Goal: Find specific page/section: Find specific page/section

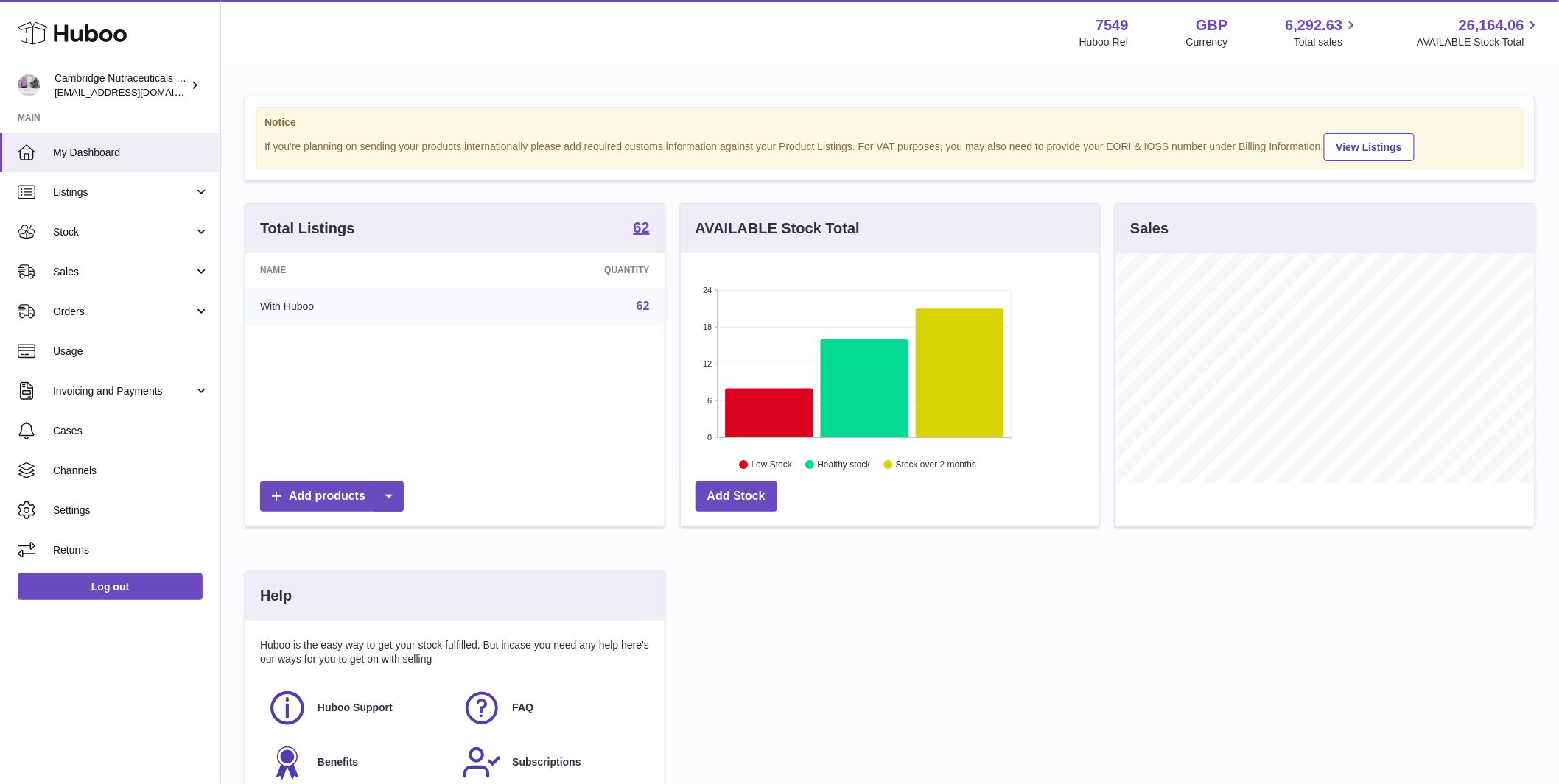
scroll to position [230, 418]
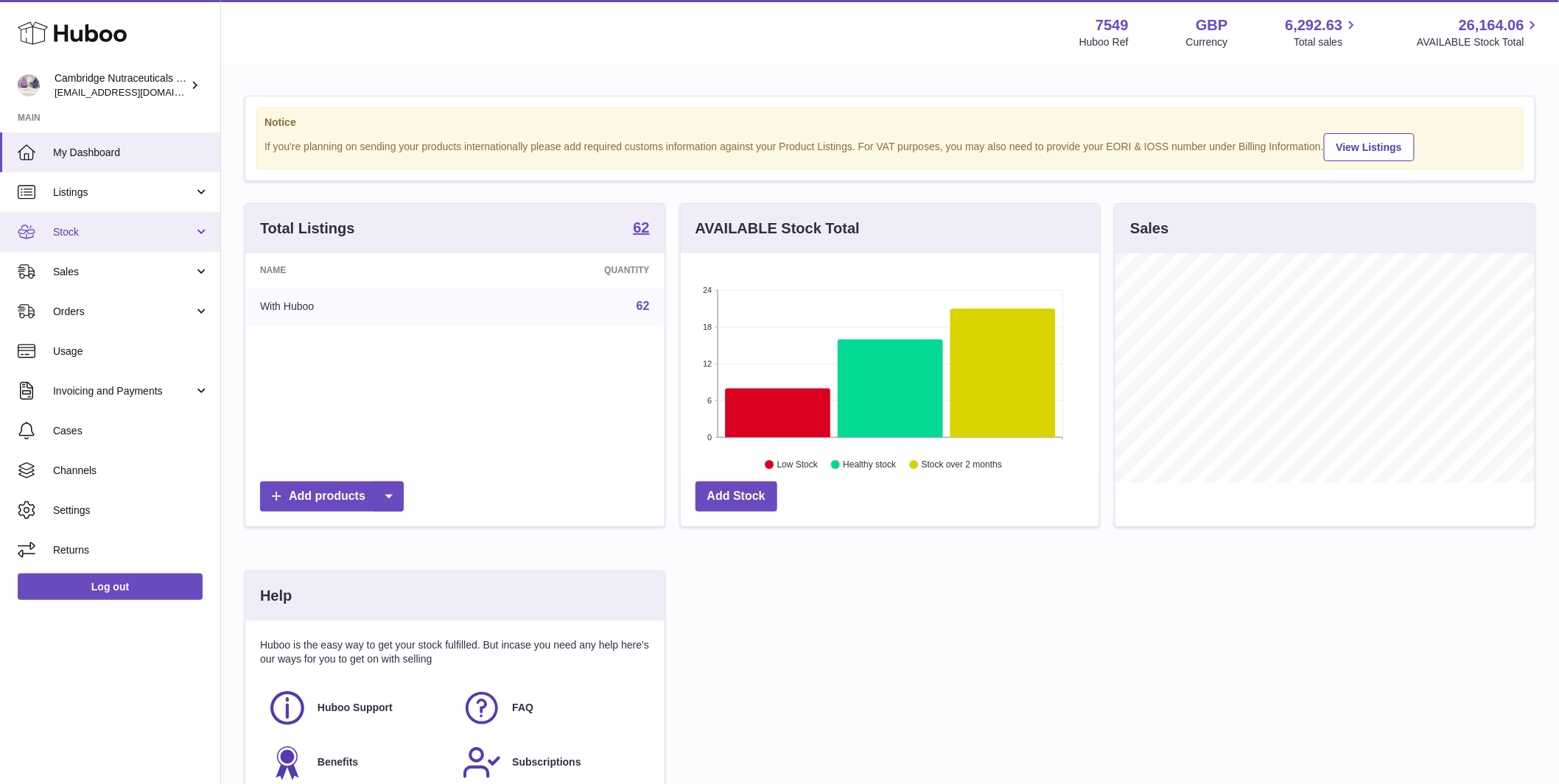
click at [56, 225] on span "Stock" at bounding box center [123, 232] width 140 height 14
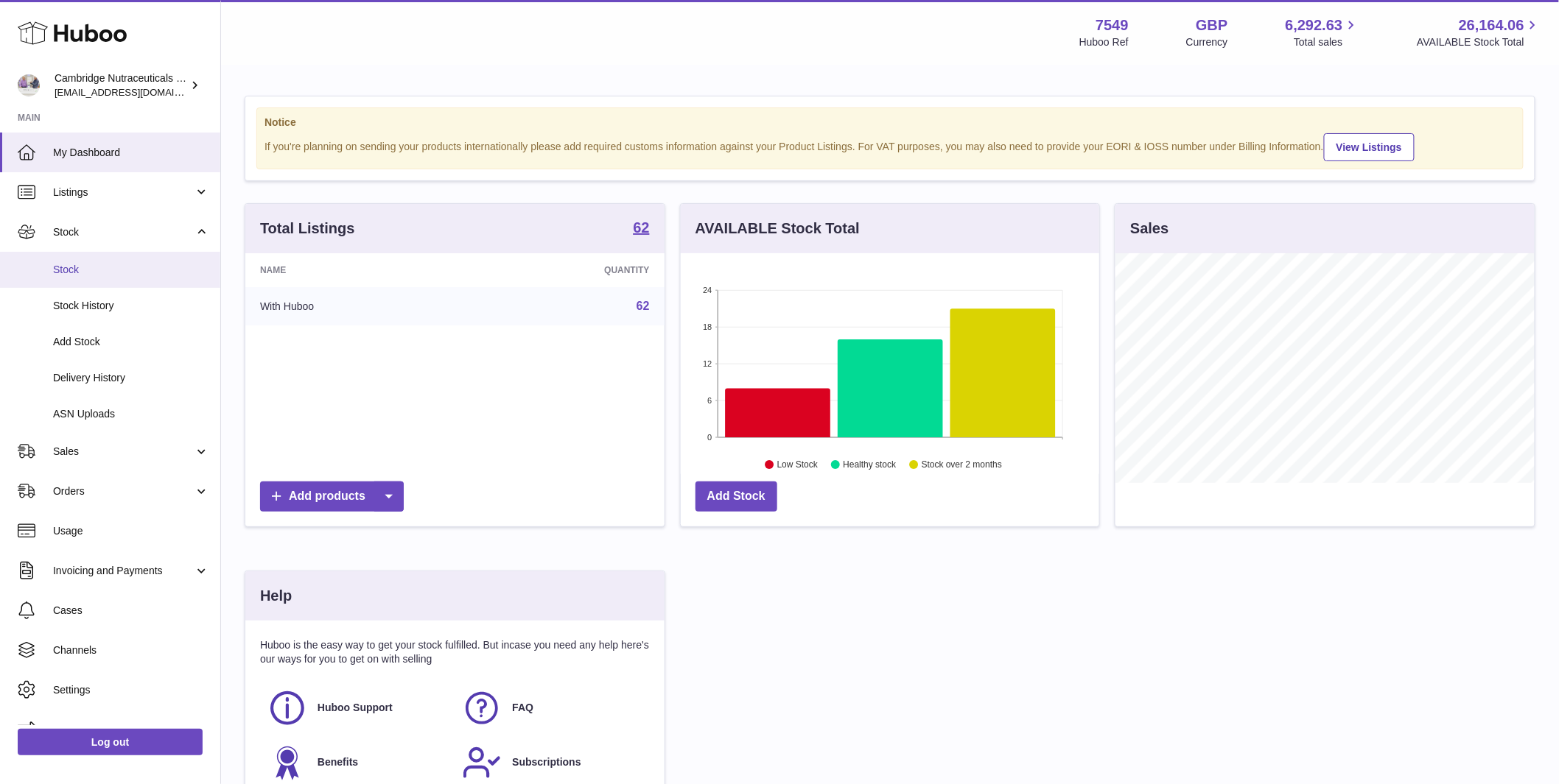
click at [61, 270] on span "Stock" at bounding box center [131, 269] width 156 height 14
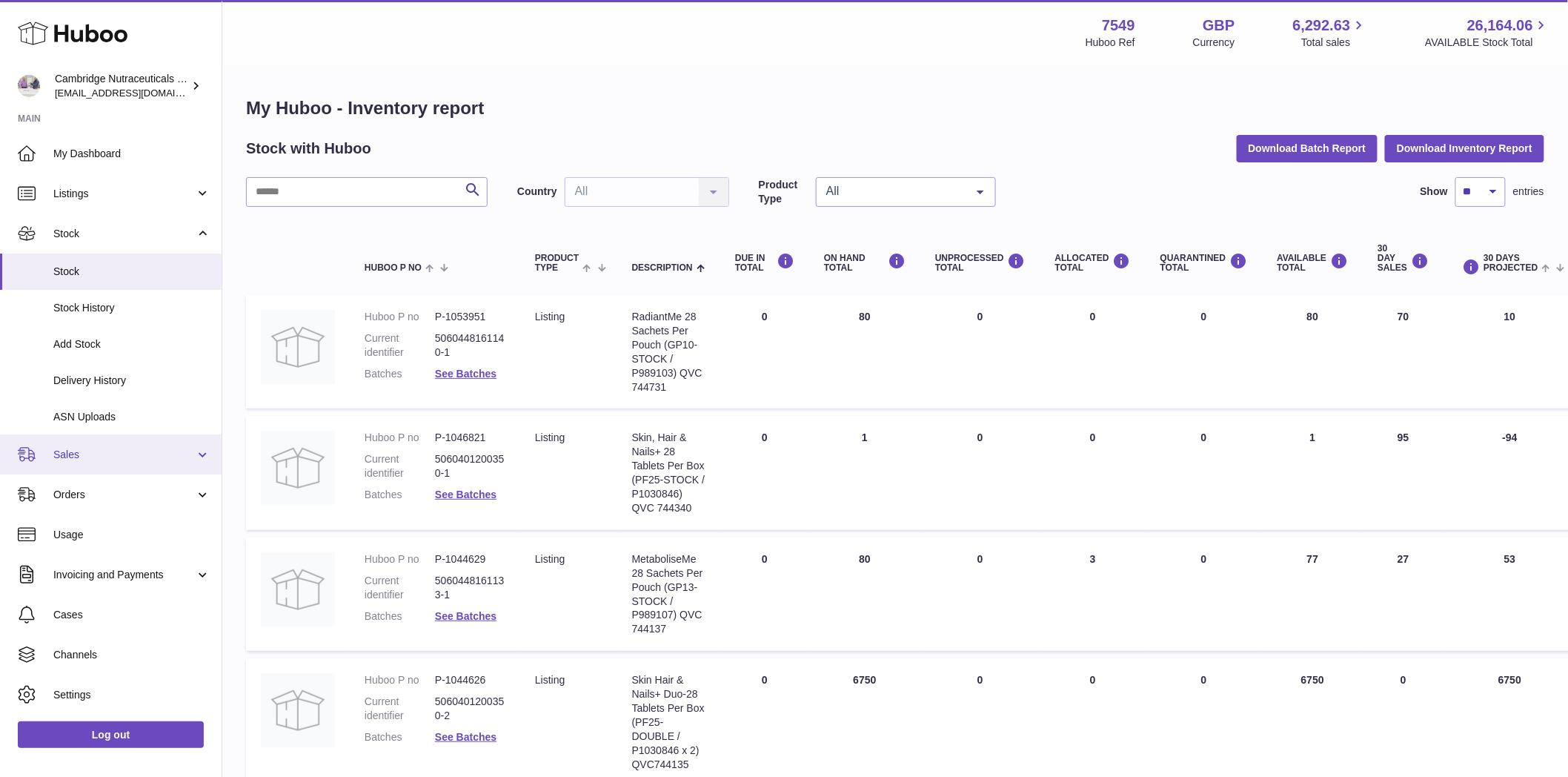
click at [75, 457] on span "Sales" at bounding box center [124, 455] width 141 height 14
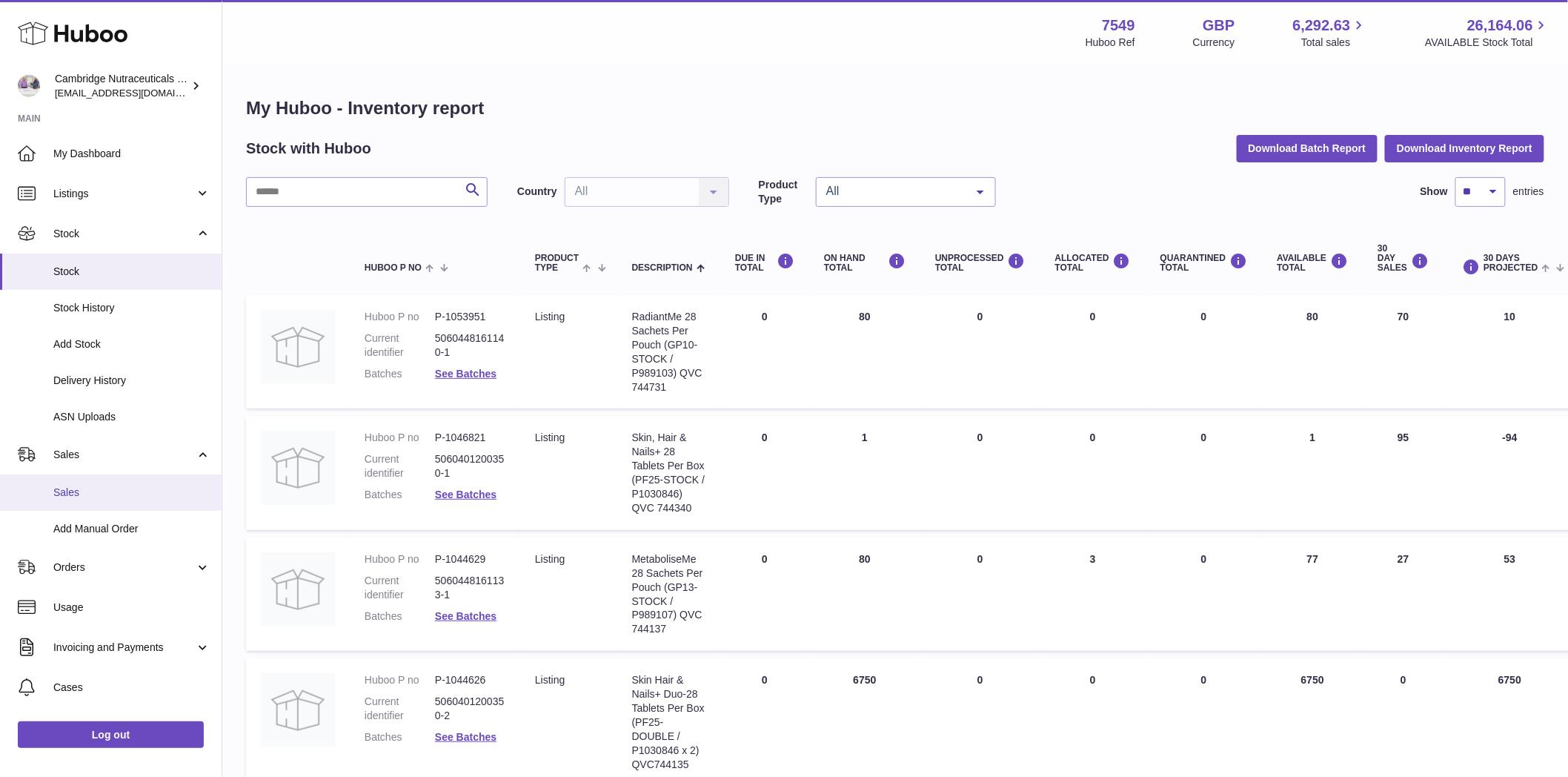
click at [57, 508] on link "Sales" at bounding box center [111, 493] width 221 height 36
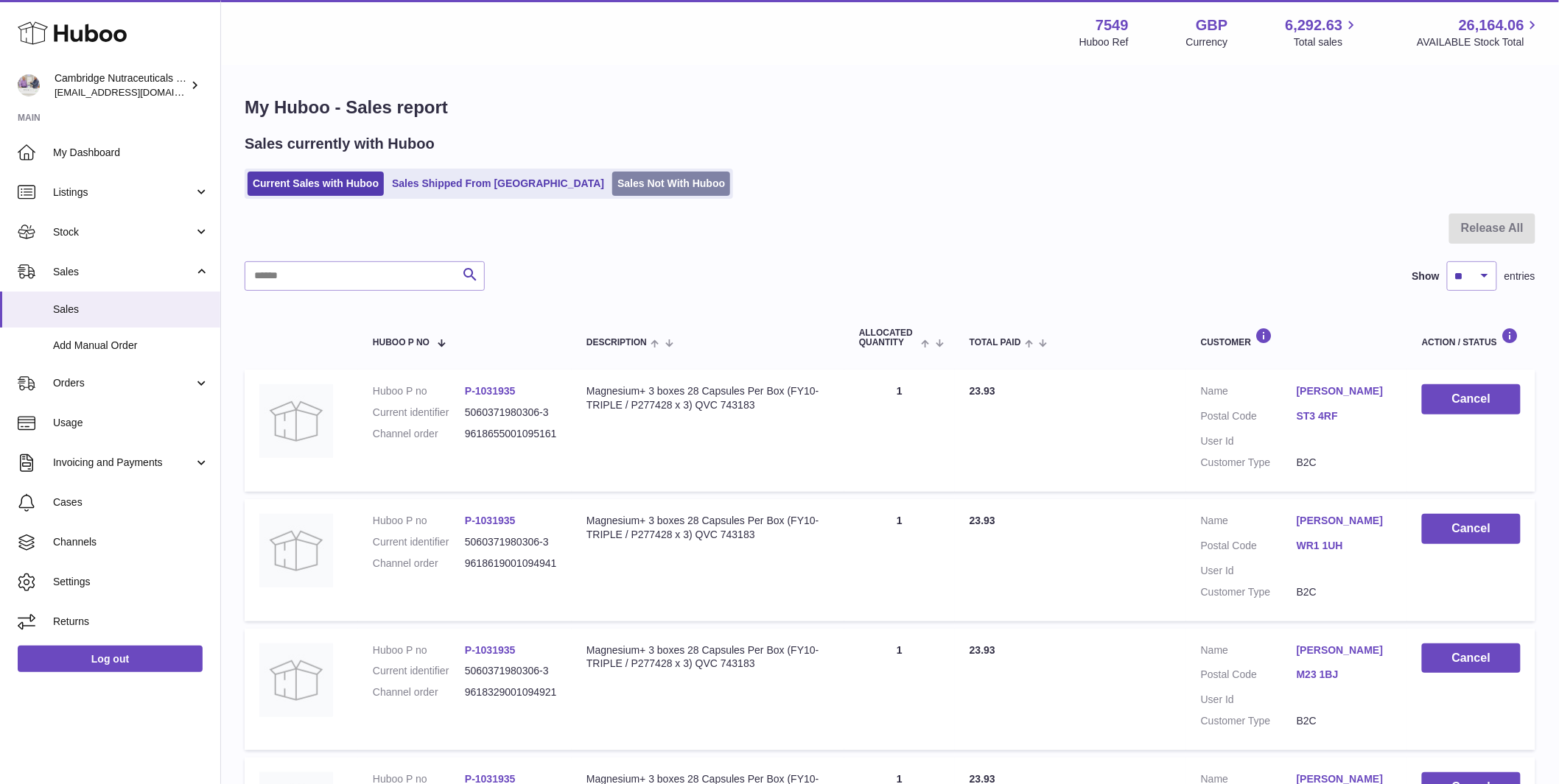
click at [612, 190] on link "Sales Not With Huboo" at bounding box center [671, 184] width 118 height 25
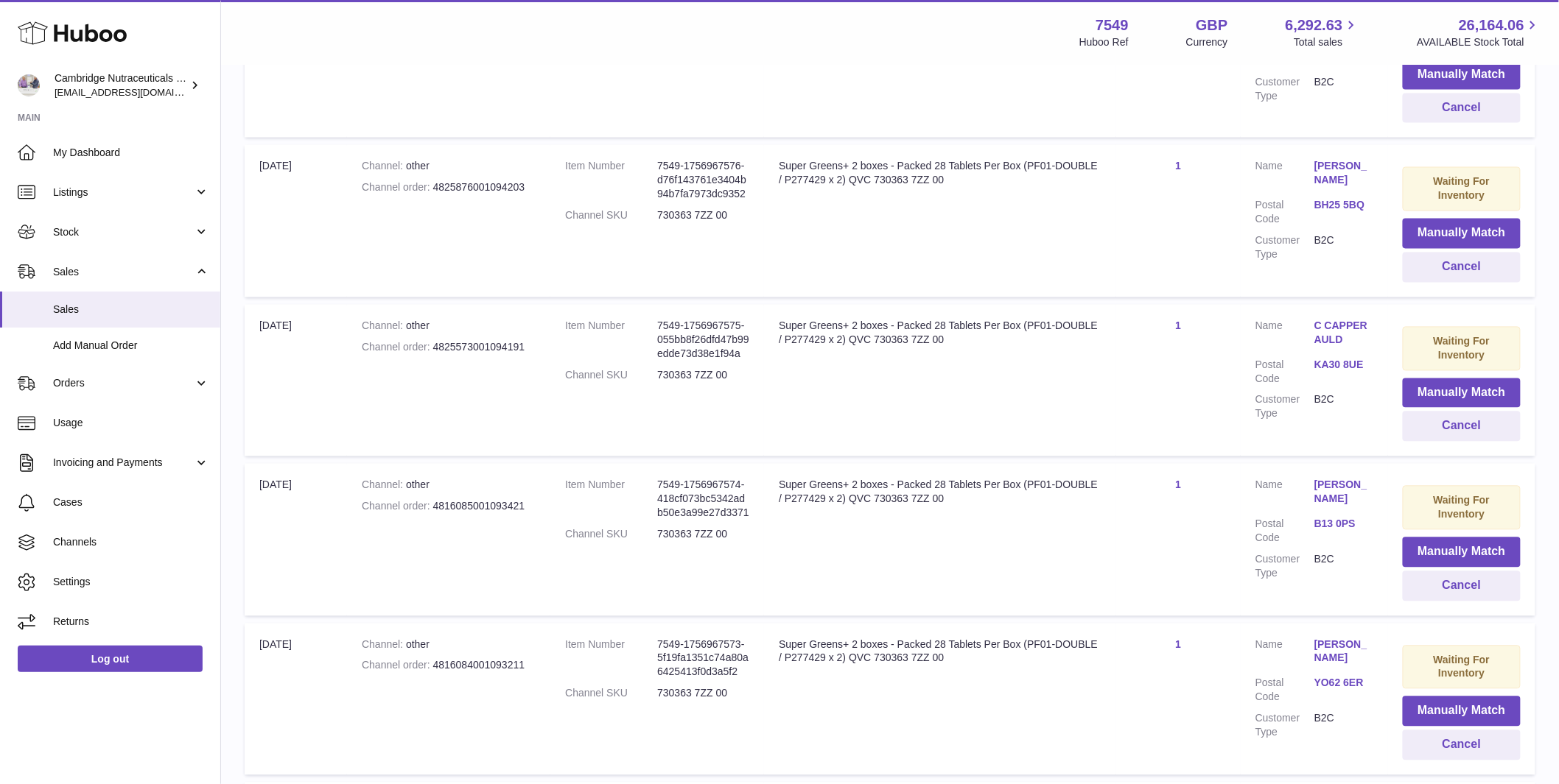
scroll to position [1361, 0]
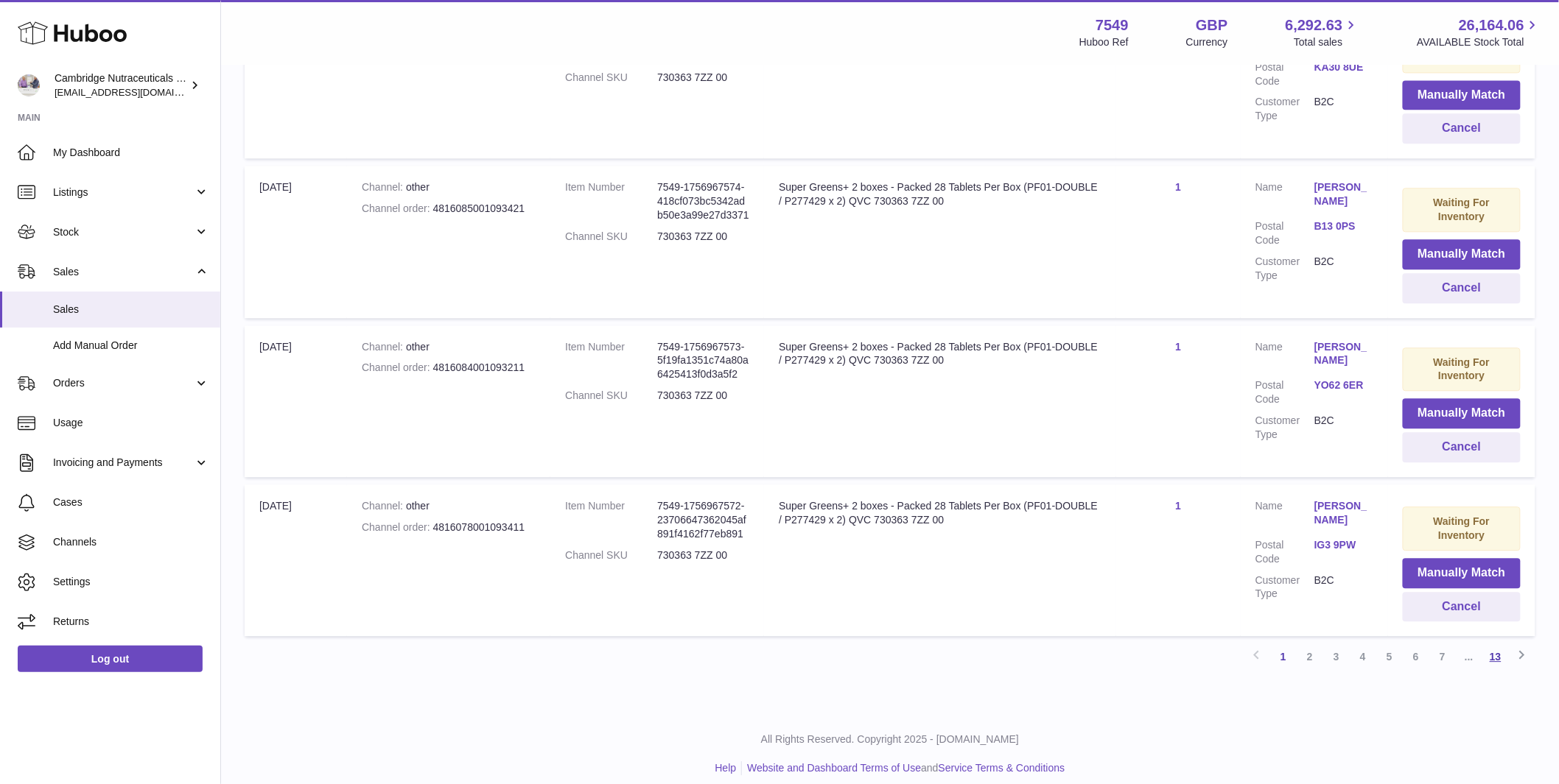
click at [1495, 644] on link "13" at bounding box center [1496, 657] width 26 height 26
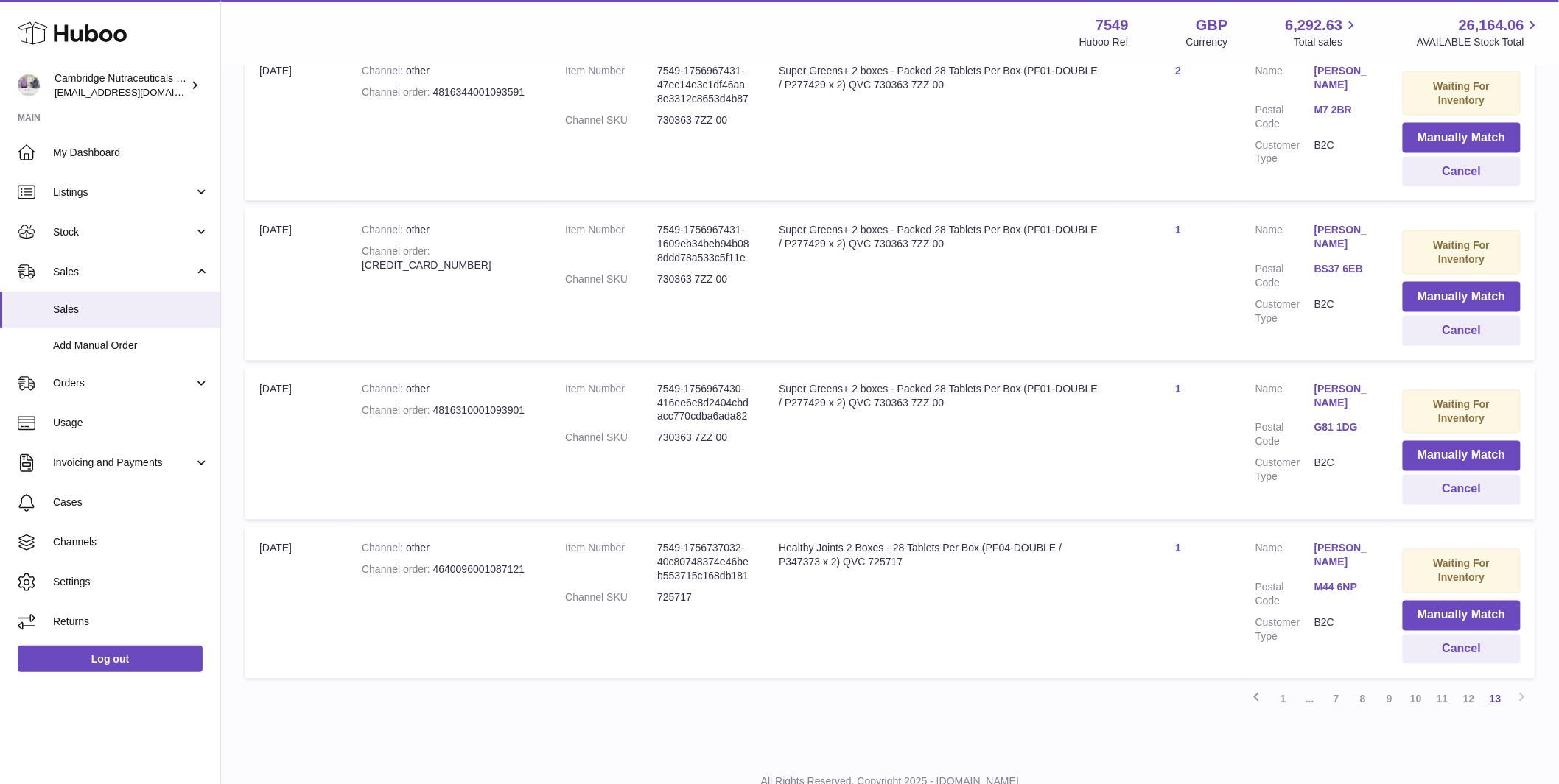
scroll to position [878, 0]
